Goal: Task Accomplishment & Management: Manage account settings

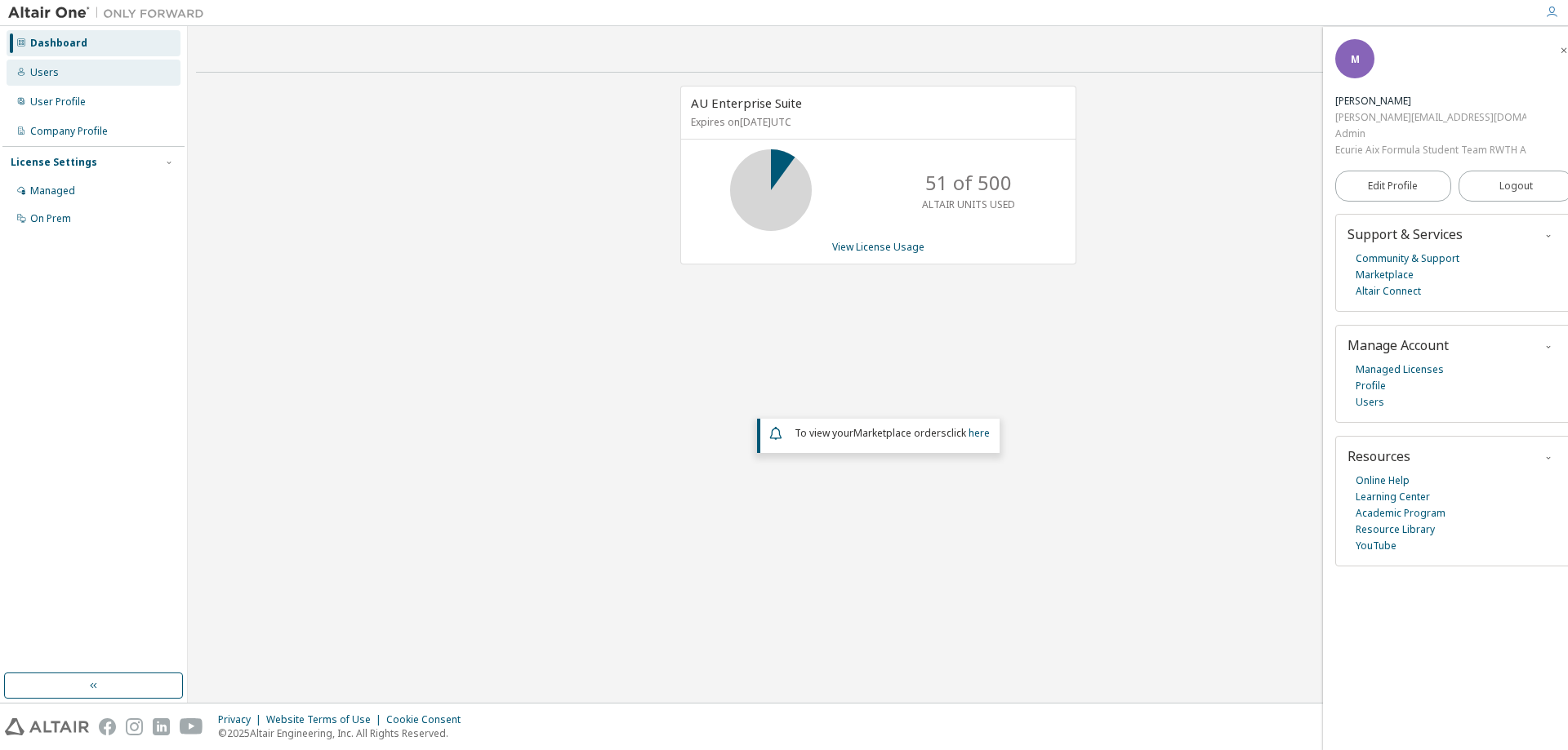
click at [67, 73] on div "Users" at bounding box center [93, 72] width 174 height 26
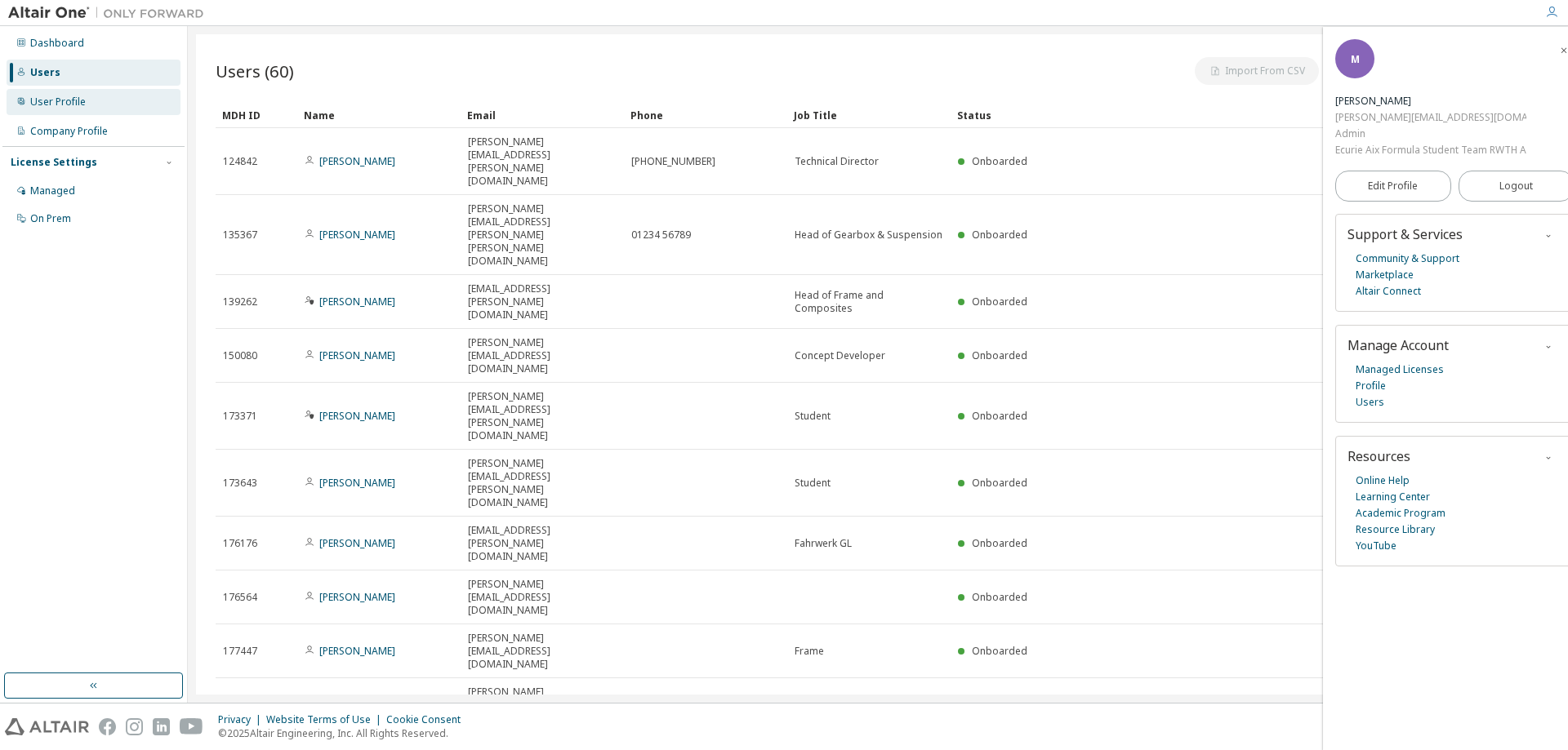
click at [69, 101] on div "User Profile" at bounding box center [57, 101] width 55 height 13
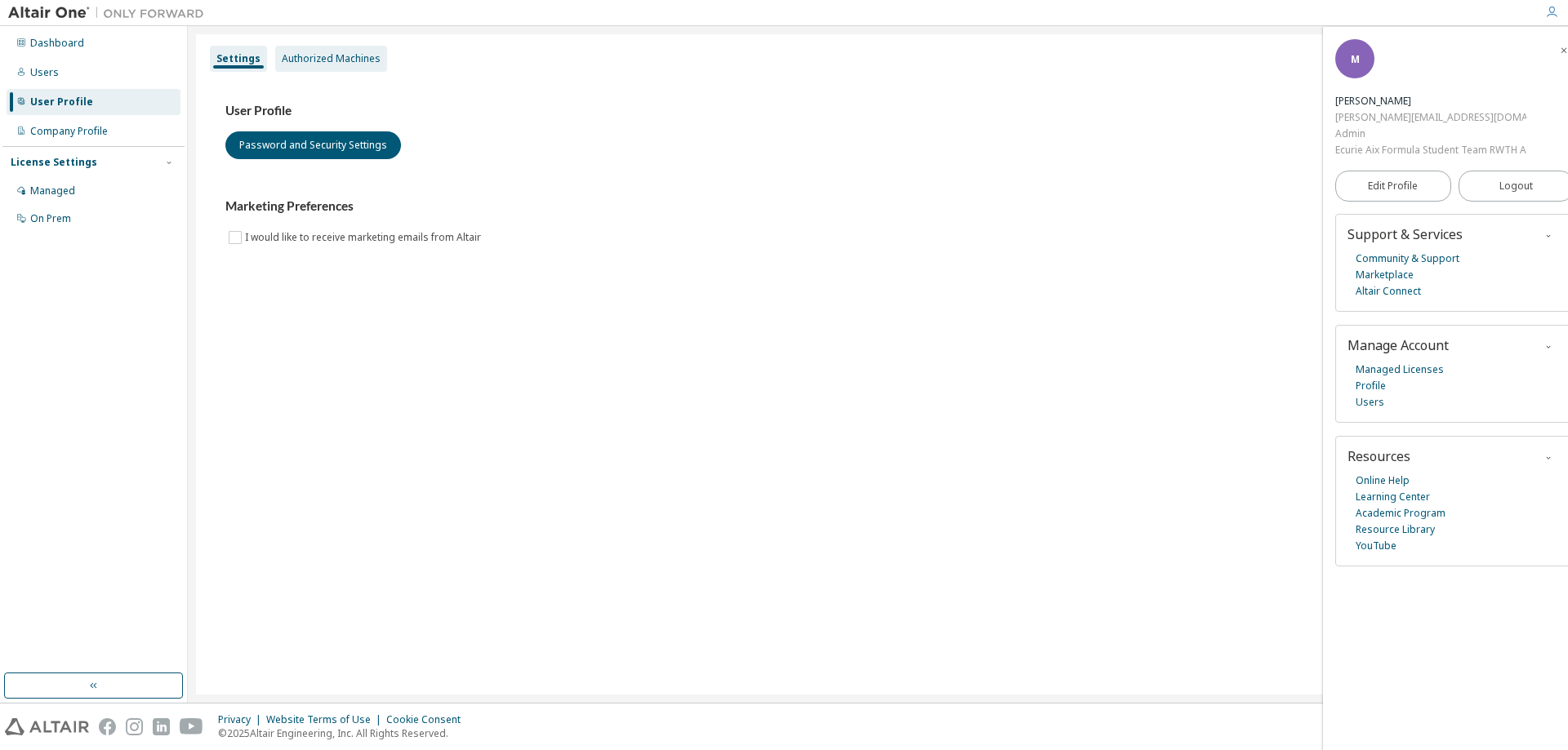
click at [344, 62] on div "Authorized Machines" at bounding box center [331, 59] width 99 height 13
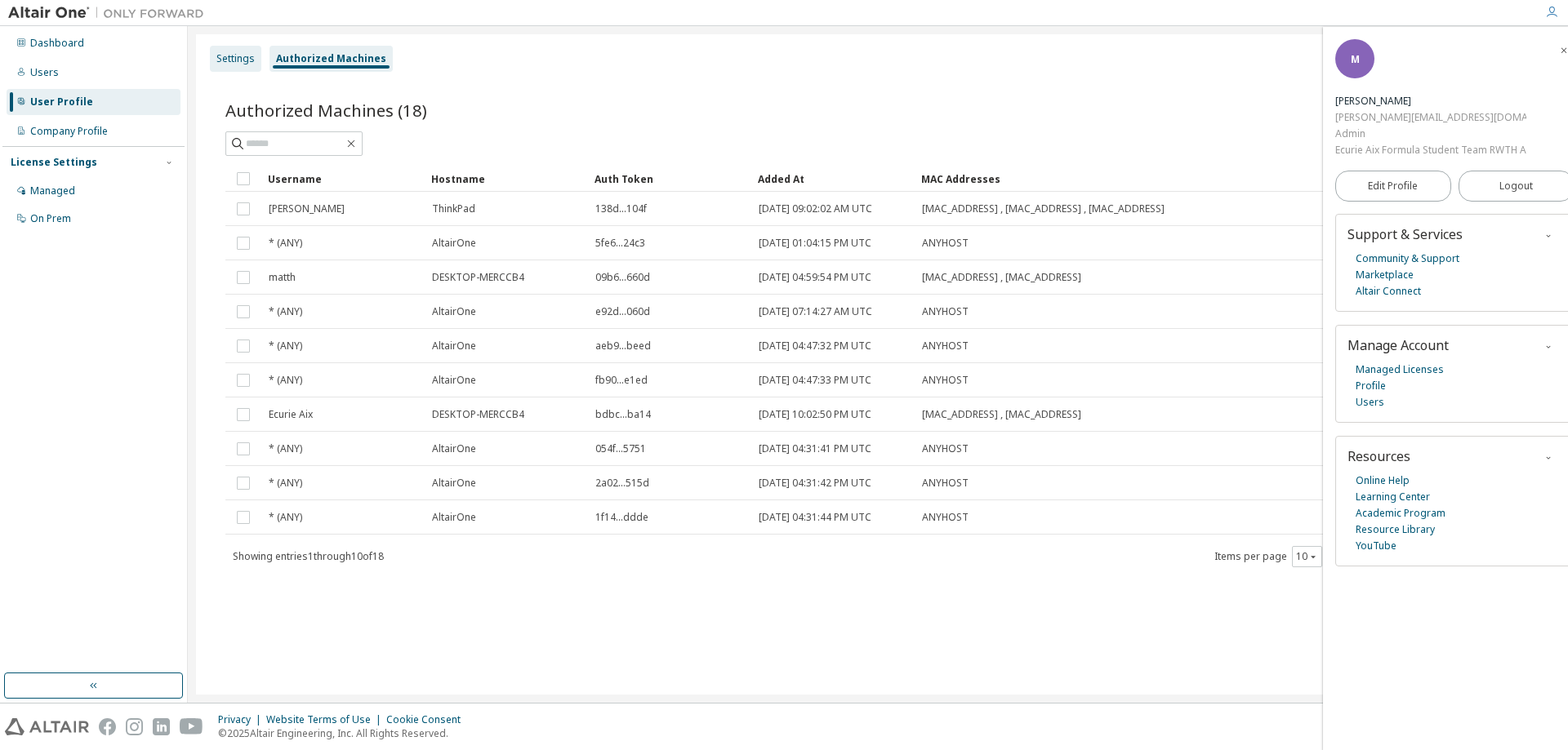
click at [244, 53] on div "Settings" at bounding box center [236, 59] width 38 height 13
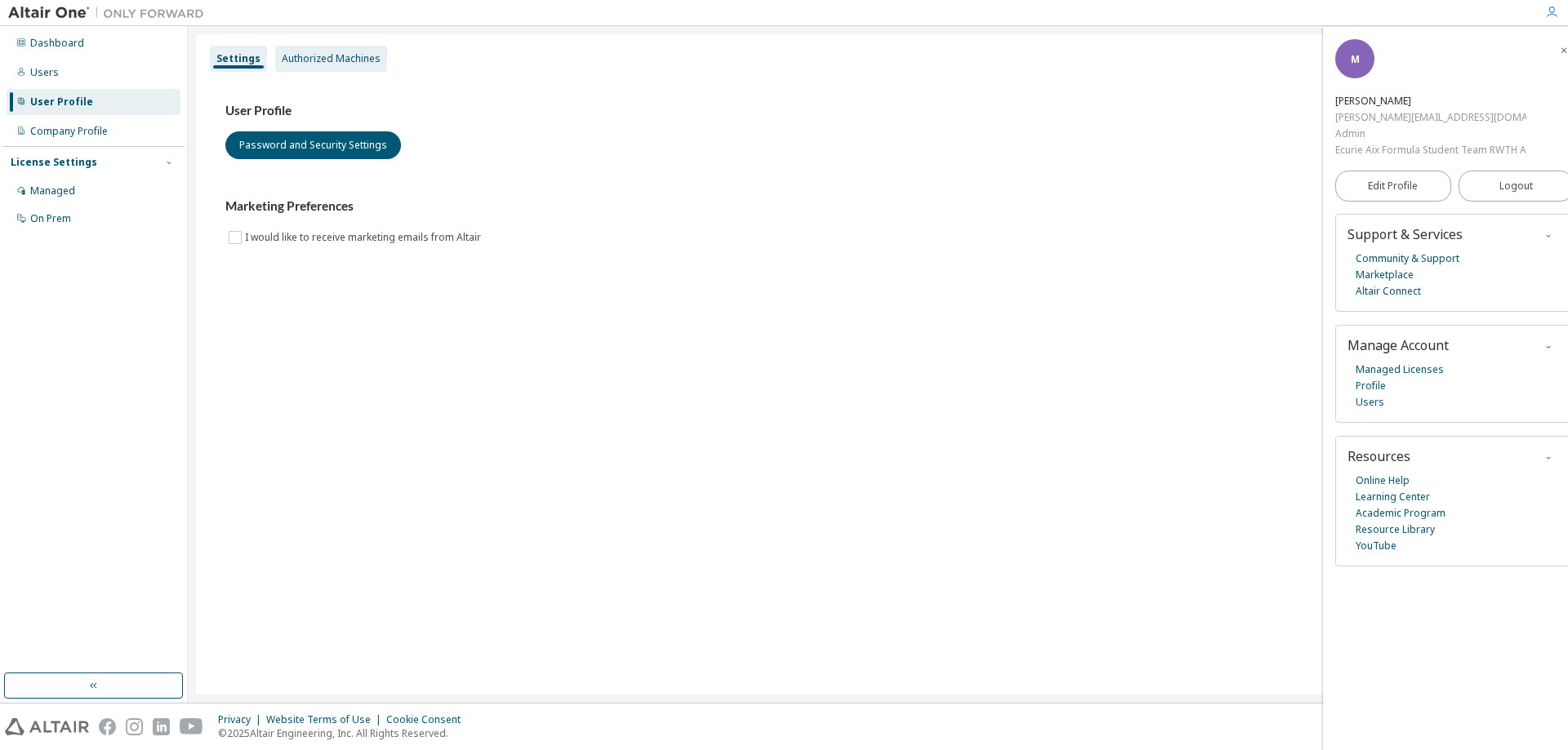
click at [323, 61] on div "Authorized Machines" at bounding box center [331, 59] width 99 height 13
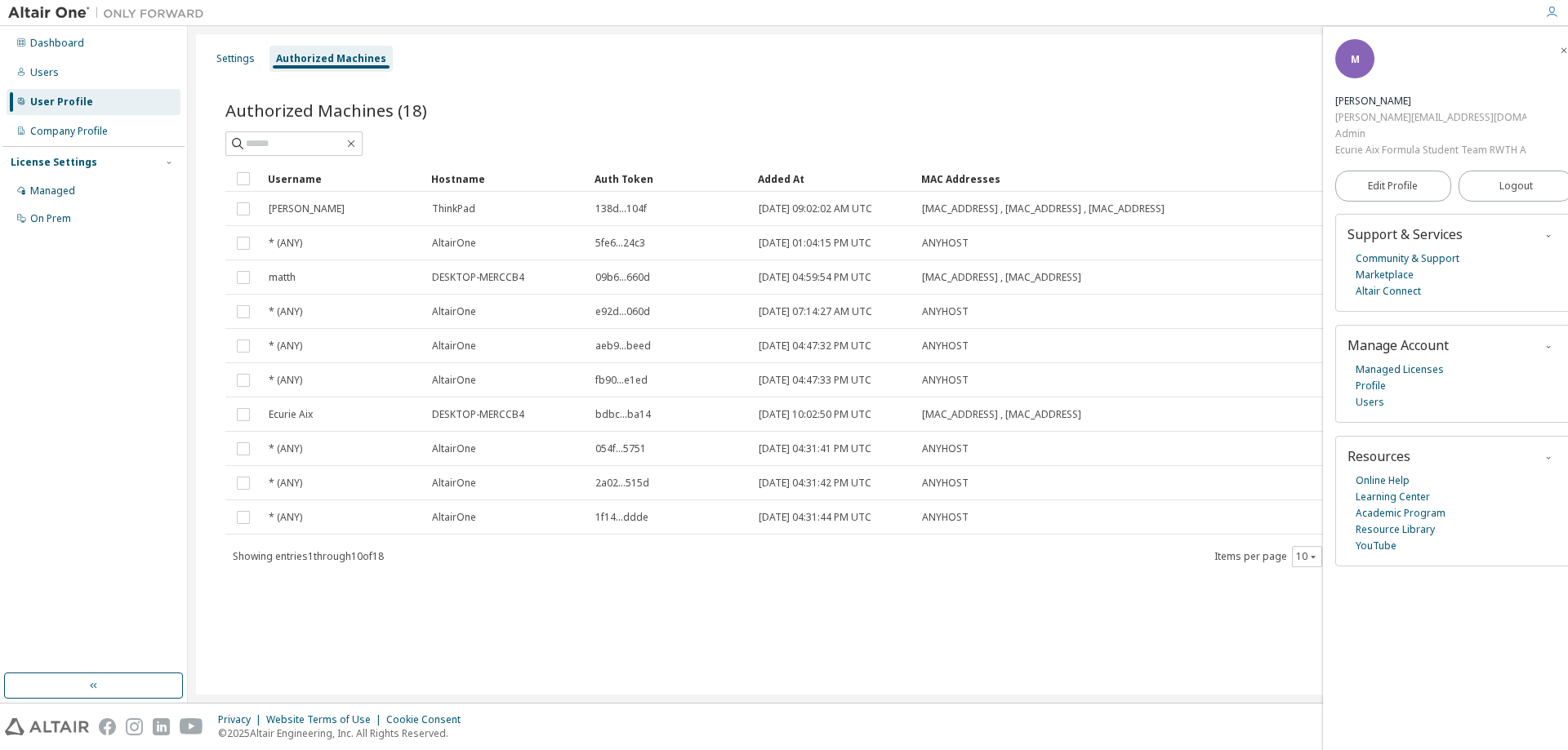
click at [1563, 53] on icon "button" at bounding box center [1564, 50] width 10 height 10
